Goal: Transaction & Acquisition: Purchase product/service

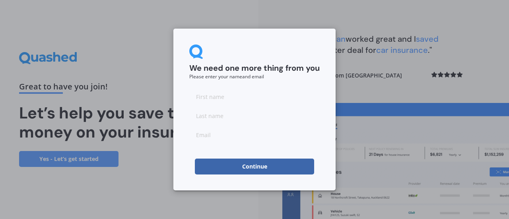
click at [243, 101] on input at bounding box center [254, 97] width 130 height 16
type input "i"
type input "[PERSON_NAME]"
type input "Pointer"
type input "[EMAIL_ADDRESS][DOMAIN_NAME]"
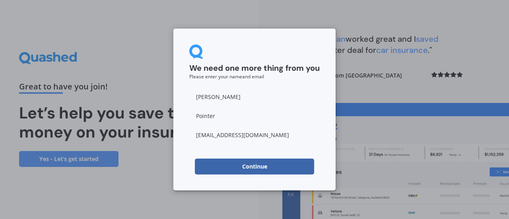
click at [251, 168] on button "Continue" at bounding box center [254, 167] width 119 height 16
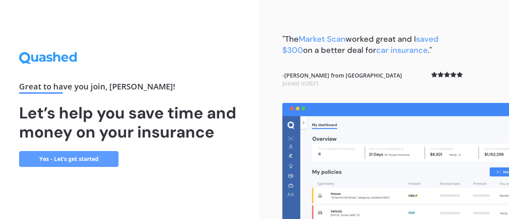
click at [94, 163] on link "Yes - Let’s get started" at bounding box center [68, 159] width 99 height 16
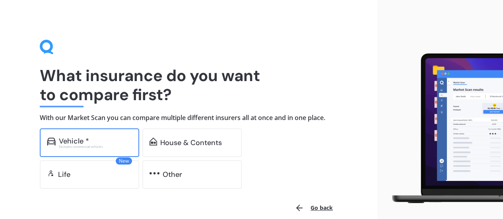
click at [84, 145] on div "Excludes commercial vehicles" at bounding box center [95, 146] width 73 height 3
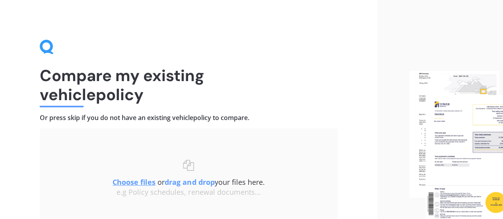
scroll to position [74, 0]
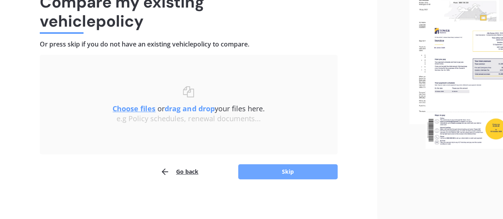
click at [258, 173] on button "Skip" at bounding box center [287, 171] width 99 height 15
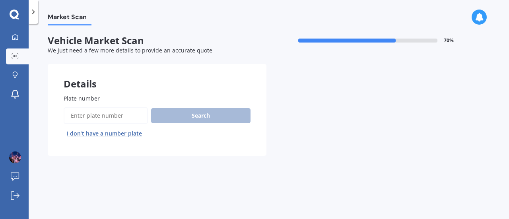
click at [120, 112] on input "Plate number" at bounding box center [106, 115] width 84 height 17
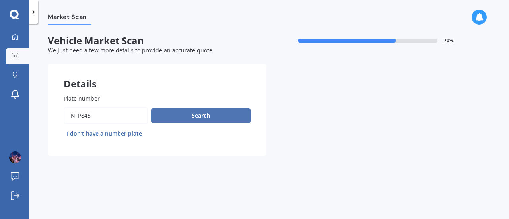
type input "nfp845"
click at [177, 116] on button "Search" at bounding box center [200, 115] width 99 height 15
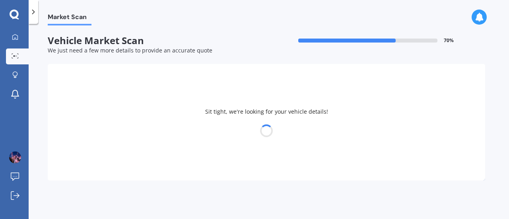
select select "NISSAN"
select select "SERENA"
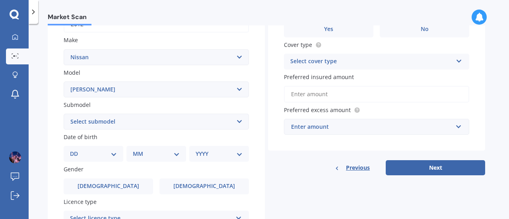
scroll to position [166, 0]
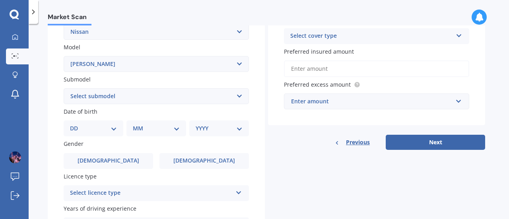
click at [98, 127] on select "DD 01 02 03 04 05 06 07 08 09 10 11 12 13 14 15 16 17 18 19 20 21 22 23 24 25 2…" at bounding box center [93, 128] width 47 height 9
select select "10"
click at [76, 125] on select "DD 01 02 03 04 05 06 07 08 09 10 11 12 13 14 15 16 17 18 19 20 21 22 23 24 25 2…" at bounding box center [93, 128] width 47 height 9
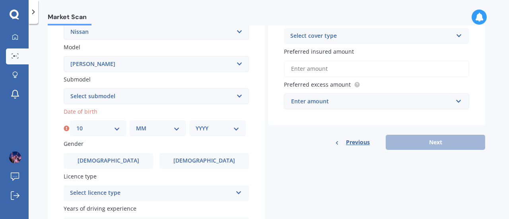
click at [157, 128] on select "MM 01 02 03 04 05 06 07 08 09 10 11 12" at bounding box center [158, 128] width 44 height 9
select select "08"
click at [136, 125] on select "MM 01 02 03 04 05 06 07 08 09 10 11 12" at bounding box center [158, 128] width 44 height 9
click at [206, 138] on div "Plate number Search I don’t have a number plate Year [DATE] Make Select make AC…" at bounding box center [156, 97] width 217 height 369
click at [216, 132] on select "YYYY 2025 2024 2023 2022 2021 2020 2019 2018 2017 2016 2015 2014 2013 2012 2011…" at bounding box center [218, 128] width 44 height 9
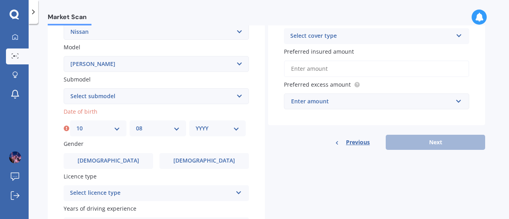
select select "1991"
click at [196, 125] on select "YYYY 2025 2024 2023 2022 2021 2020 2019 2018 2017 2016 2015 2014 2013 2012 2011…" at bounding box center [218, 128] width 44 height 9
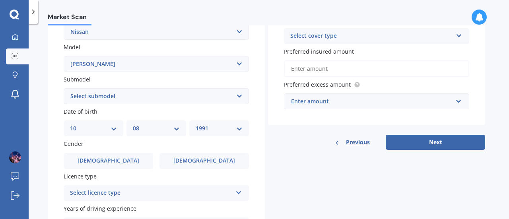
scroll to position [225, 0]
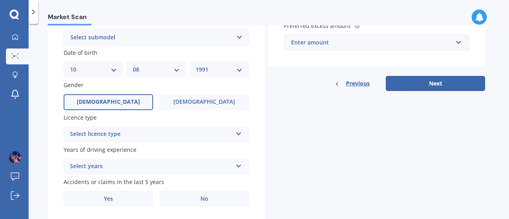
click at [125, 104] on label "[DEMOGRAPHIC_DATA]" at bounding box center [108, 102] width 89 height 16
click at [0, 0] on input "[DEMOGRAPHIC_DATA]" at bounding box center [0, 0] width 0 height 0
click at [115, 142] on div "Select licence type NZ Full NZ Restricted NZ Learners [GEOGRAPHIC_DATA] [GEOGRA…" at bounding box center [156, 134] width 185 height 16
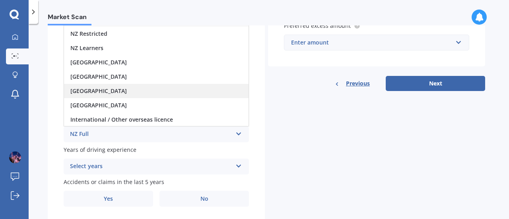
scroll to position [0, 0]
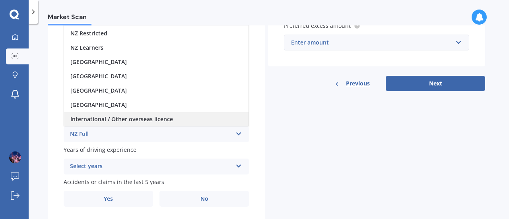
click at [110, 117] on span "International / Other overseas licence" at bounding box center [121, 119] width 103 height 8
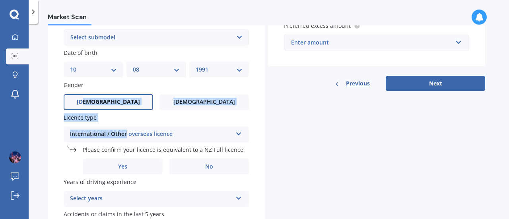
drag, startPoint x: 111, startPoint y: 108, endPoint x: 125, endPoint y: 126, distance: 23.5
click at [125, 126] on div "Plate number Search I don’t have a number plate Year [DATE] Make Select make AC…" at bounding box center [156, 55] width 217 height 402
click at [125, 126] on div "Licence type International / Other overseas licence NZ Full NZ Restricted NZ Le…" at bounding box center [156, 127] width 185 height 29
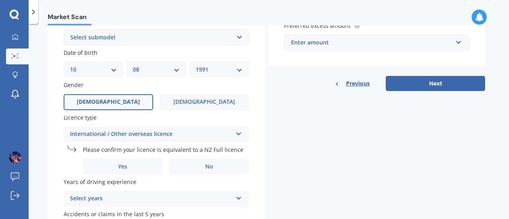
click at [127, 129] on div "International / Other overseas licence NZ Full NZ Restricted NZ Learners [GEOGR…" at bounding box center [156, 134] width 185 height 16
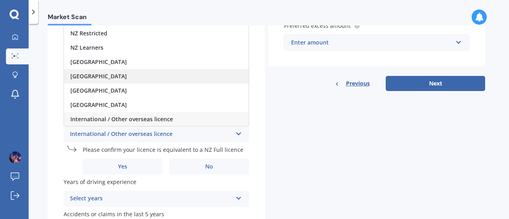
click at [103, 81] on div "[GEOGRAPHIC_DATA]" at bounding box center [156, 76] width 185 height 14
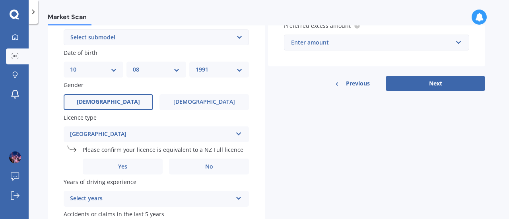
scroll to position [274, 0]
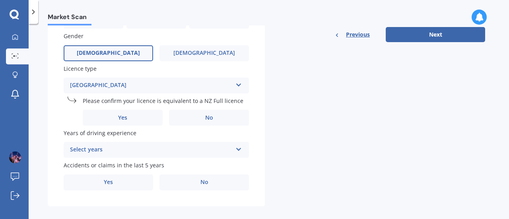
click at [156, 84] on div "[GEOGRAPHIC_DATA]" at bounding box center [151, 86] width 162 height 10
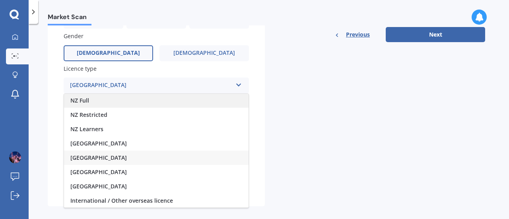
click at [107, 99] on div "NZ Full" at bounding box center [156, 100] width 185 height 14
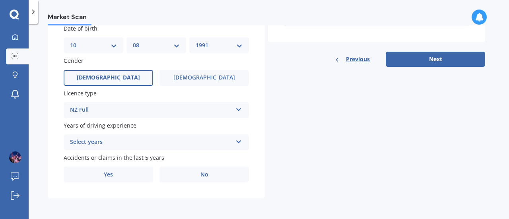
click at [110, 107] on div "NZ Full" at bounding box center [151, 110] width 162 height 10
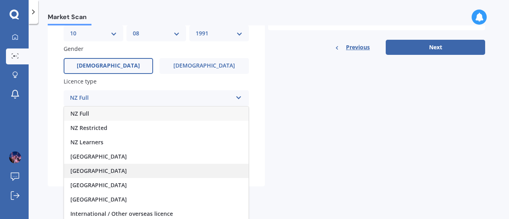
click at [103, 169] on span "[GEOGRAPHIC_DATA]" at bounding box center [98, 171] width 56 height 8
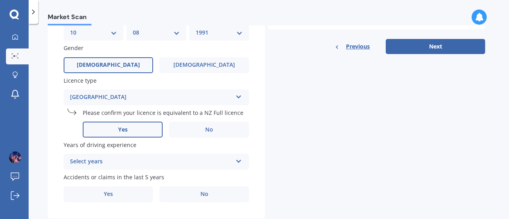
click at [140, 131] on label "Yes" at bounding box center [123, 130] width 80 height 16
click at [0, 0] on input "Yes" at bounding box center [0, 0] width 0 height 0
click at [123, 163] on div "Select years" at bounding box center [151, 162] width 162 height 10
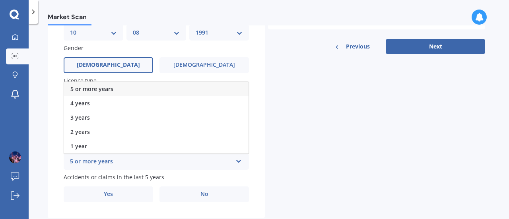
click at [108, 91] on span "5 or more years" at bounding box center [91, 89] width 43 height 8
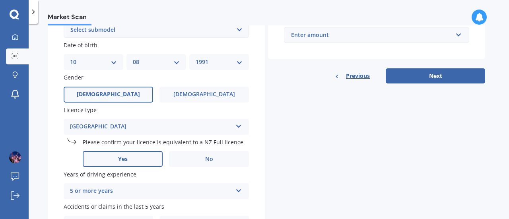
scroll to position [229, 0]
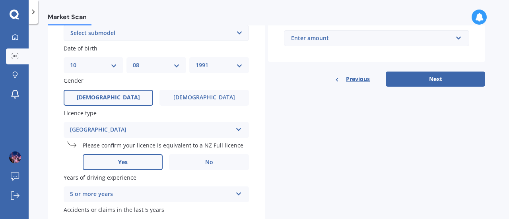
click at [103, 31] on select "Select submodel Hybrid Petrol Turbo Diesel" at bounding box center [156, 33] width 185 height 16
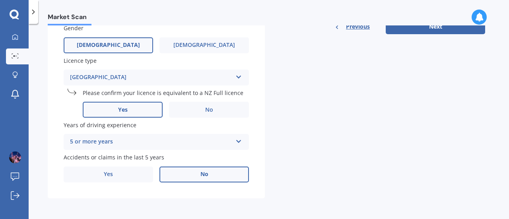
click at [181, 172] on label "No" at bounding box center [203, 175] width 89 height 16
click at [0, 0] on input "No" at bounding box center [0, 0] width 0 height 0
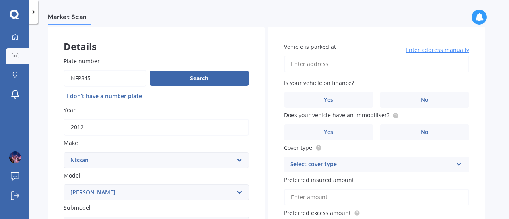
scroll to position [0, 0]
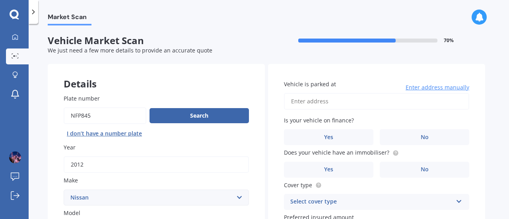
click at [356, 107] on input "Vehicle is parked at" at bounding box center [376, 101] width 185 height 17
type input "[STREET_ADDRESS]"
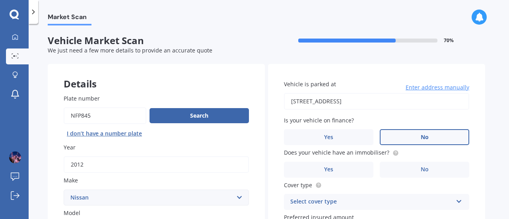
click at [408, 132] on label "No" at bounding box center [424, 137] width 89 height 16
click at [0, 0] on input "No" at bounding box center [0, 0] width 0 height 0
click at [413, 171] on label "No" at bounding box center [424, 170] width 89 height 16
click at [0, 0] on input "No" at bounding box center [0, 0] width 0 height 0
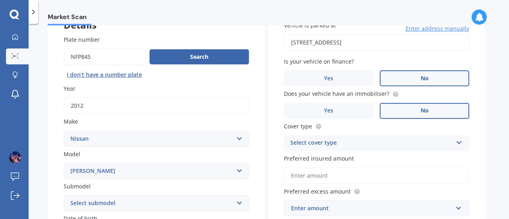
click at [351, 144] on div "Select cover type" at bounding box center [371, 143] width 162 height 10
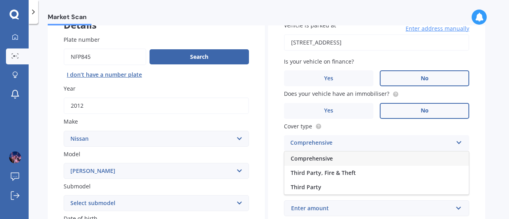
click at [321, 159] on span "Comprehensive" at bounding box center [312, 159] width 42 height 8
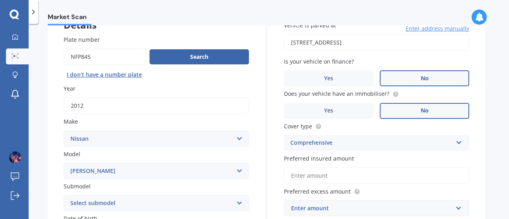
click at [321, 173] on input "Preferred insured amount" at bounding box center [376, 175] width 185 height 17
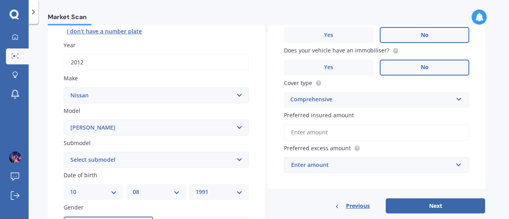
scroll to position [103, 0]
click at [345, 170] on input "text" at bounding box center [374, 164] width 178 height 15
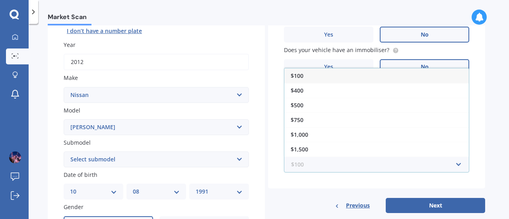
click at [345, 170] on input "text" at bounding box center [374, 164] width 178 height 15
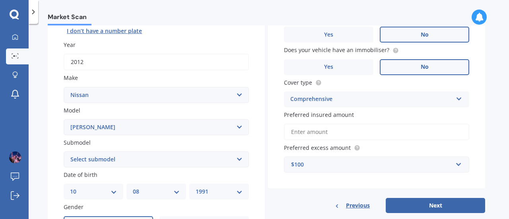
click at [325, 189] on div "Vehicle is parked at [STREET_ADDRESS] Enter address manually Is your vehicle on…" at bounding box center [376, 87] width 217 height 252
click at [328, 167] on div "$100" at bounding box center [371, 164] width 161 height 9
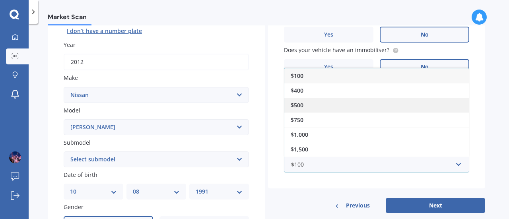
click at [333, 100] on div "$500" at bounding box center [376, 105] width 185 height 15
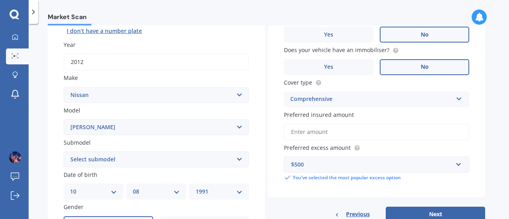
scroll to position [166, 0]
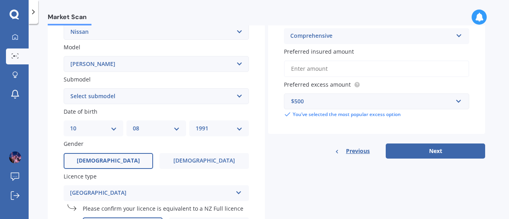
click at [344, 73] on input "Preferred insured amount" at bounding box center [376, 68] width 185 height 17
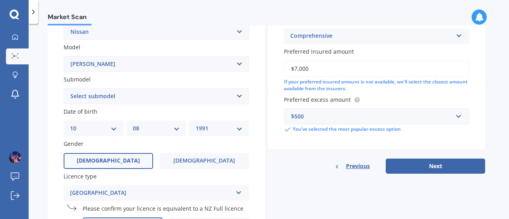
type input "$7,000"
click at [404, 158] on div "Vehicle is parked at [STREET_ADDRESS] Enter address manually Is your vehicle on…" at bounding box center [376, 36] width 217 height 276
click at [407, 162] on button "Next" at bounding box center [435, 166] width 99 height 15
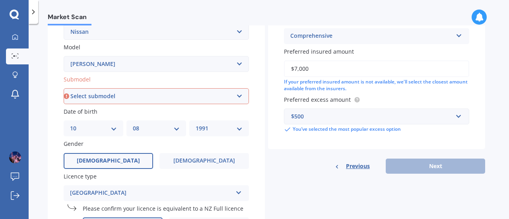
click at [139, 93] on select "Select submodel Hybrid Petrol Turbo Diesel" at bounding box center [156, 96] width 185 height 16
select select "HYBRID"
click at [64, 89] on select "Select submodel Hybrid Petrol Turbo Diesel" at bounding box center [156, 96] width 185 height 16
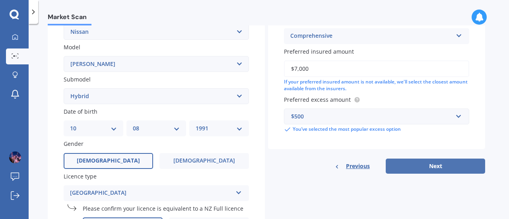
click at [400, 173] on button "Next" at bounding box center [435, 166] width 99 height 15
select select "10"
select select "08"
select select "1991"
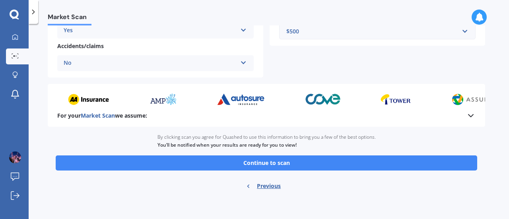
scroll to position [220, 0]
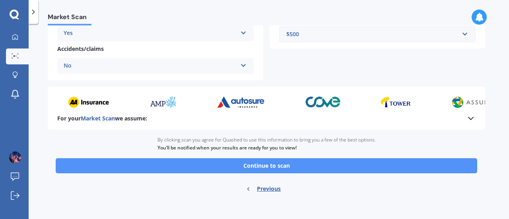
click at [255, 171] on button "Continue to scan" at bounding box center [267, 165] width 422 height 15
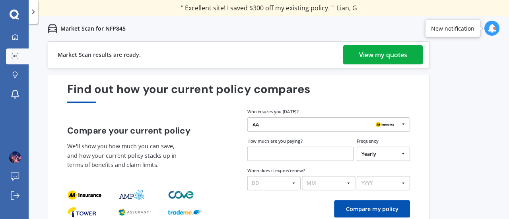
click at [395, 61] on div "View my quotes" at bounding box center [383, 54] width 48 height 19
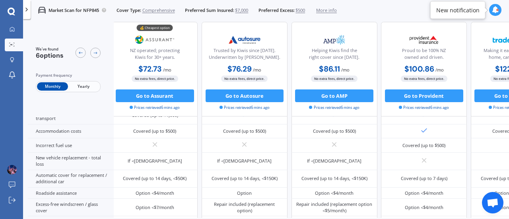
scroll to position [0, 3]
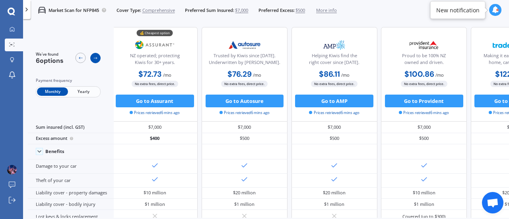
click at [98, 58] on icon at bounding box center [95, 58] width 5 height 5
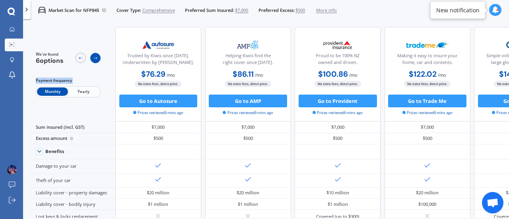
click at [98, 58] on icon at bounding box center [95, 58] width 5 height 5
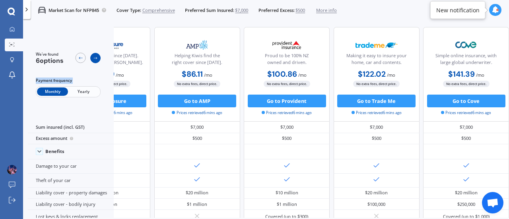
click at [98, 58] on icon at bounding box center [95, 58] width 5 height 5
click at [78, 58] on icon at bounding box center [80, 58] width 5 height 5
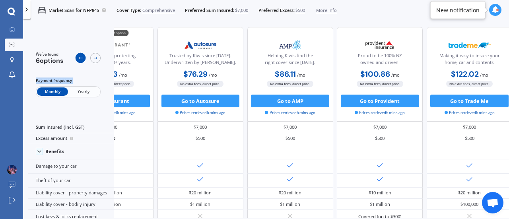
click at [78, 58] on icon at bounding box center [80, 58] width 5 height 5
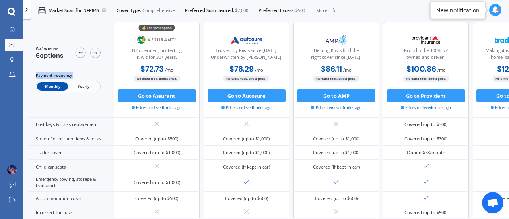
scroll to position [0, 0]
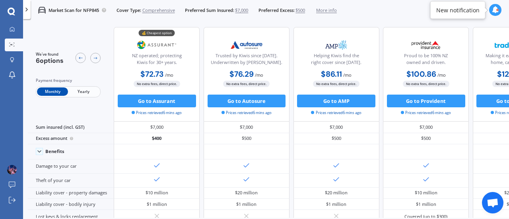
click at [82, 98] on div "We've found 6 options Payment frequency Monthly Yearly" at bounding box center [71, 74] width 86 height 95
click at [82, 95] on span "Yearly" at bounding box center [83, 91] width 31 height 8
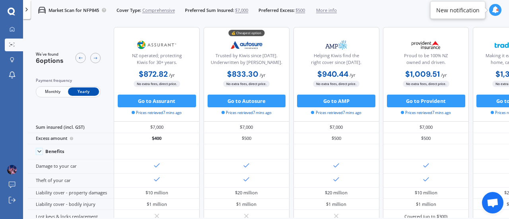
click at [60, 91] on span "Monthly" at bounding box center [52, 91] width 31 height 8
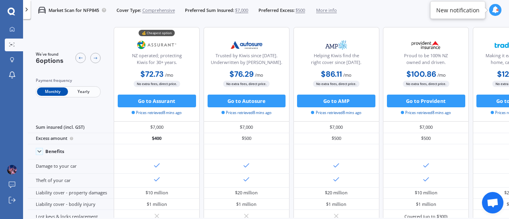
click at [84, 94] on span "Yearly" at bounding box center [83, 91] width 31 height 8
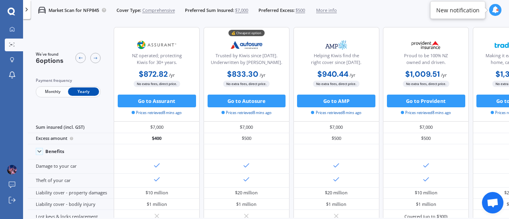
click at [57, 91] on span "Monthly" at bounding box center [52, 91] width 31 height 8
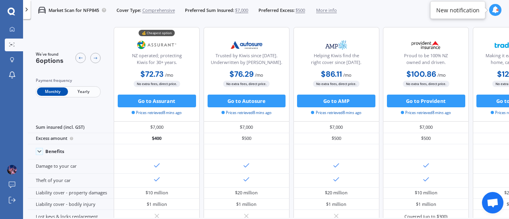
click at [80, 91] on span "Yearly" at bounding box center [83, 91] width 31 height 8
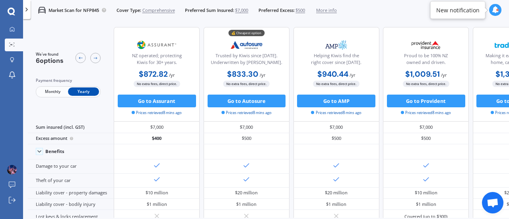
click at [57, 88] on span "Monthly" at bounding box center [52, 91] width 31 height 8
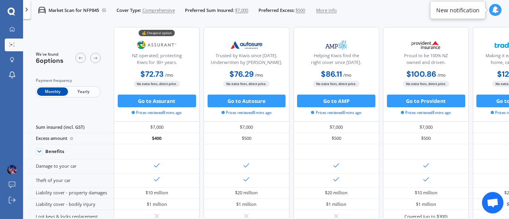
click at [72, 91] on span "Yearly" at bounding box center [83, 91] width 31 height 8
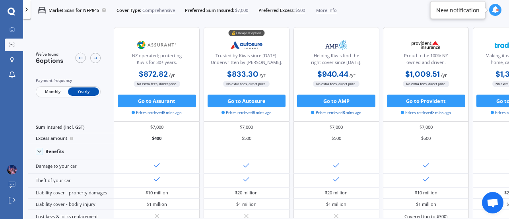
click at [52, 91] on span "Monthly" at bounding box center [52, 91] width 31 height 8
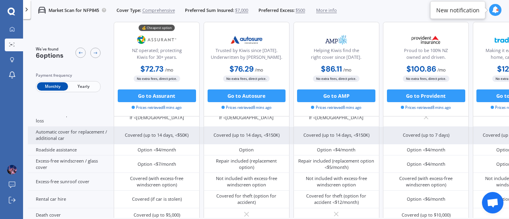
scroll to position [257, 0]
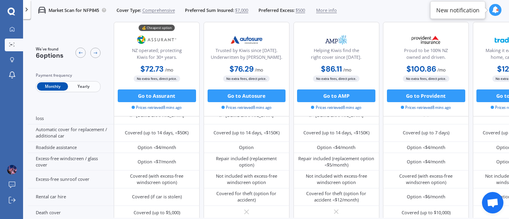
click at [81, 86] on span "Yearly" at bounding box center [83, 87] width 31 height 8
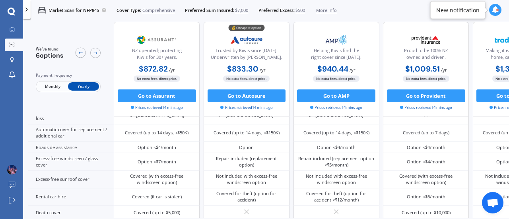
click at [55, 88] on span "Monthly" at bounding box center [52, 87] width 31 height 8
